Goal: Task Accomplishment & Management: Use online tool/utility

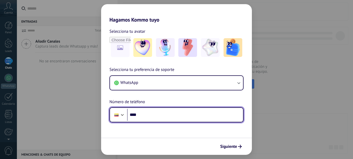
click at [166, 115] on input "****" at bounding box center [185, 115] width 116 height 12
type input "**********"
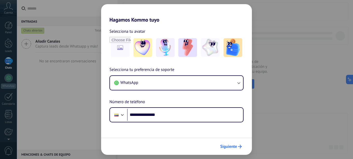
click at [239, 145] on button "Siguiente" at bounding box center [231, 146] width 26 height 9
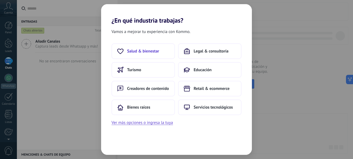
click at [165, 54] on button "Salud & bienestar" at bounding box center [143, 51] width 63 height 16
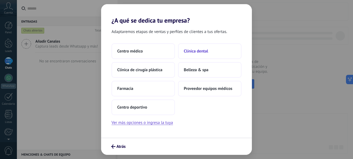
click at [202, 48] on button "Clínica dental" at bounding box center [209, 51] width 63 height 16
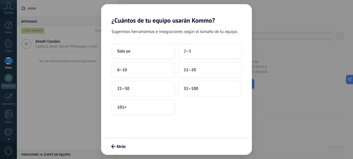
click at [184, 52] on span "2–5" at bounding box center [188, 51] width 8 height 5
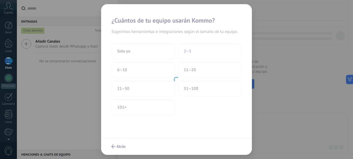
click at [184, 52] on div at bounding box center [176, 79] width 151 height 151
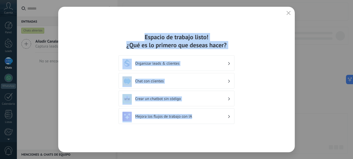
click at [203, 60] on div "Organizar leads & clientes" at bounding box center [177, 63] width 108 height 9
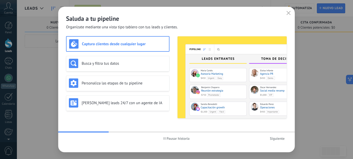
click at [290, 11] on button "button" at bounding box center [288, 13] width 7 height 7
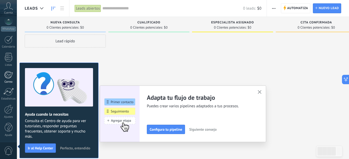
scroll to position [57, 0]
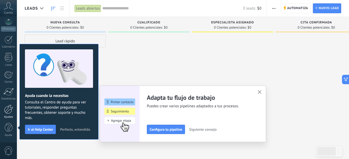
click at [8, 119] on div "Ajustes" at bounding box center [8, 116] width 15 height 3
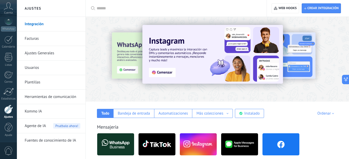
click at [110, 7] on input "text" at bounding box center [178, 8] width 163 height 5
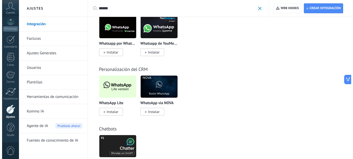
scroll to position [130, 0]
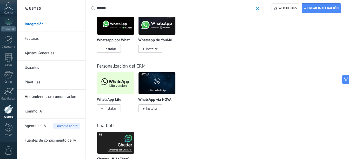
type input "******"
click at [116, 92] on img at bounding box center [115, 83] width 37 height 25
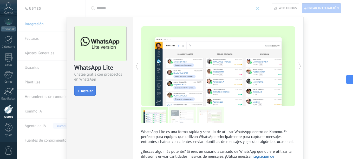
click at [82, 91] on span "Instalar" at bounding box center [87, 91] width 12 height 4
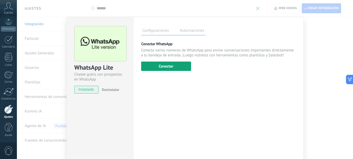
click at [157, 66] on button "Conectar" at bounding box center [166, 66] width 50 height 9
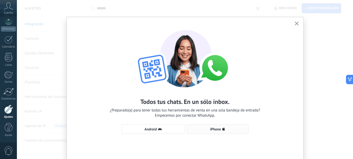
click at [223, 131] on icon "button" at bounding box center [223, 129] width 3 height 4
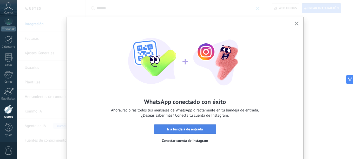
click at [181, 130] on span "Ir a bandeja de entrada" at bounding box center [185, 129] width 36 height 4
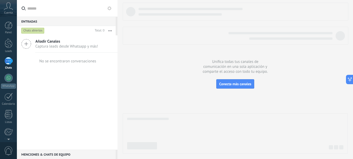
click at [50, 47] on span "Captura leads desde Whatsapp y más!" at bounding box center [66, 46] width 63 height 5
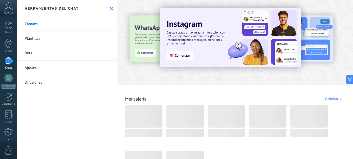
click at [110, 6] on button at bounding box center [111, 8] width 4 height 4
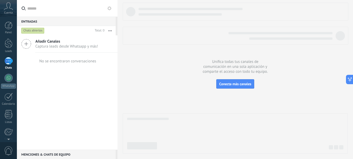
click at [12, 61] on div at bounding box center [8, 61] width 8 height 8
